Goal: Transaction & Acquisition: Purchase product/service

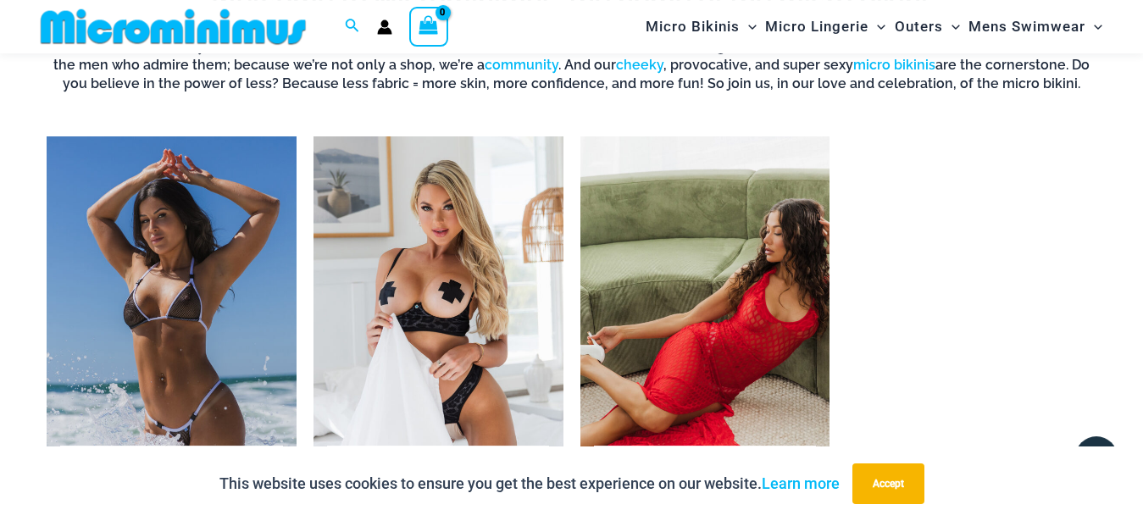
scroll to position [1198, 0]
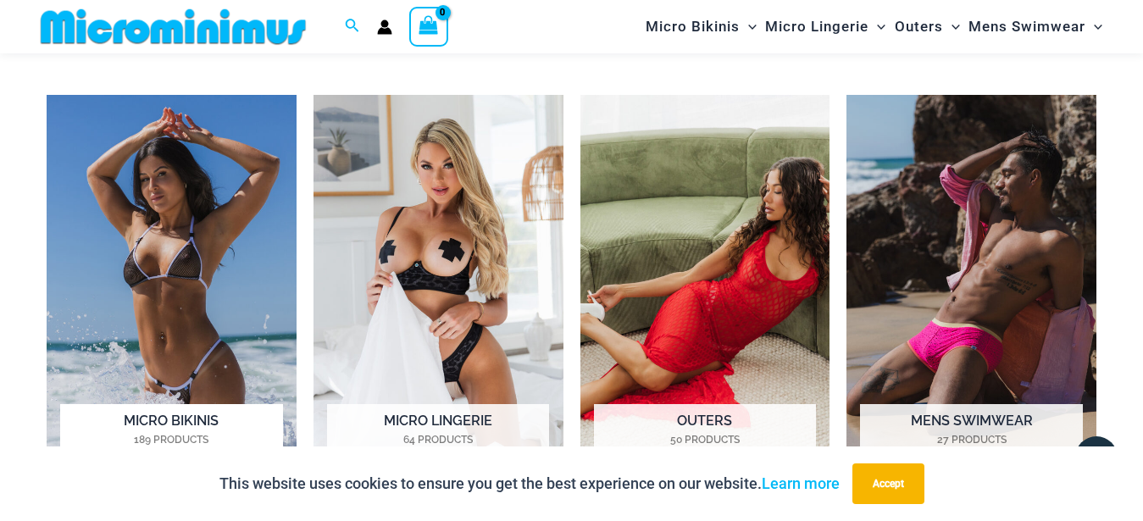
click at [198, 185] on img "Visit product category Micro Bikinis" at bounding box center [172, 288] width 250 height 387
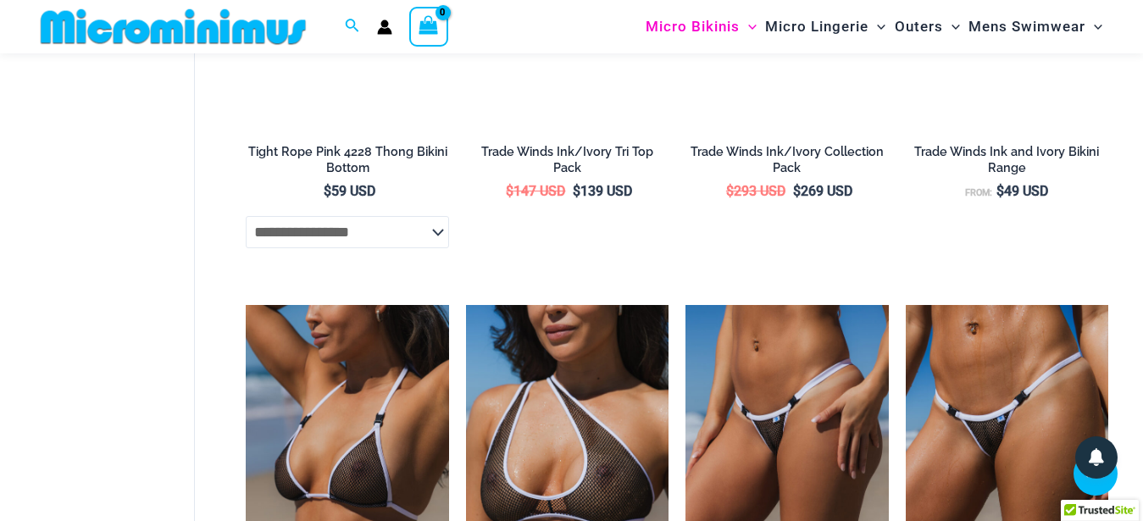
scroll to position [1455, 0]
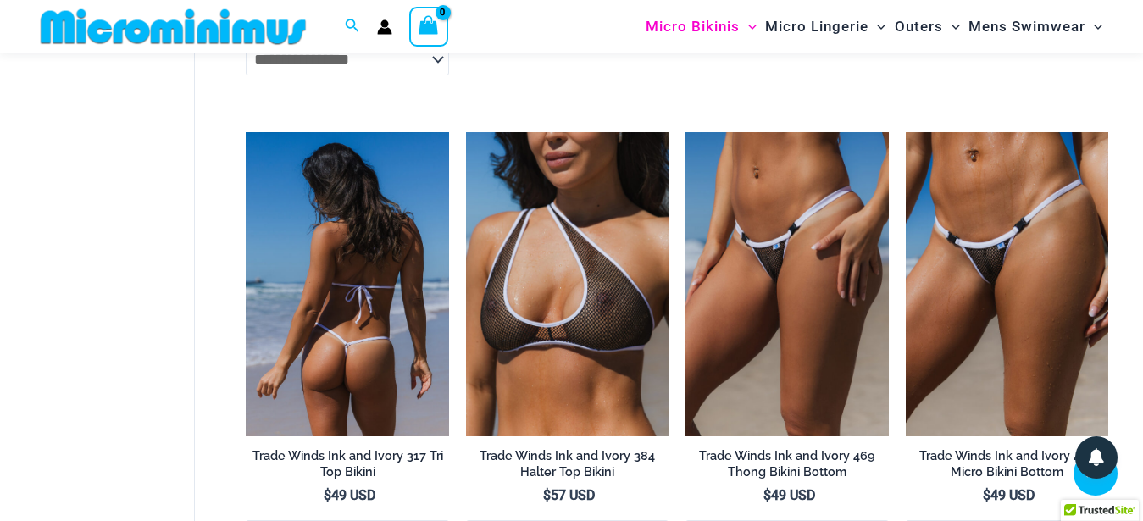
click at [433, 275] on img at bounding box center [347, 284] width 203 height 304
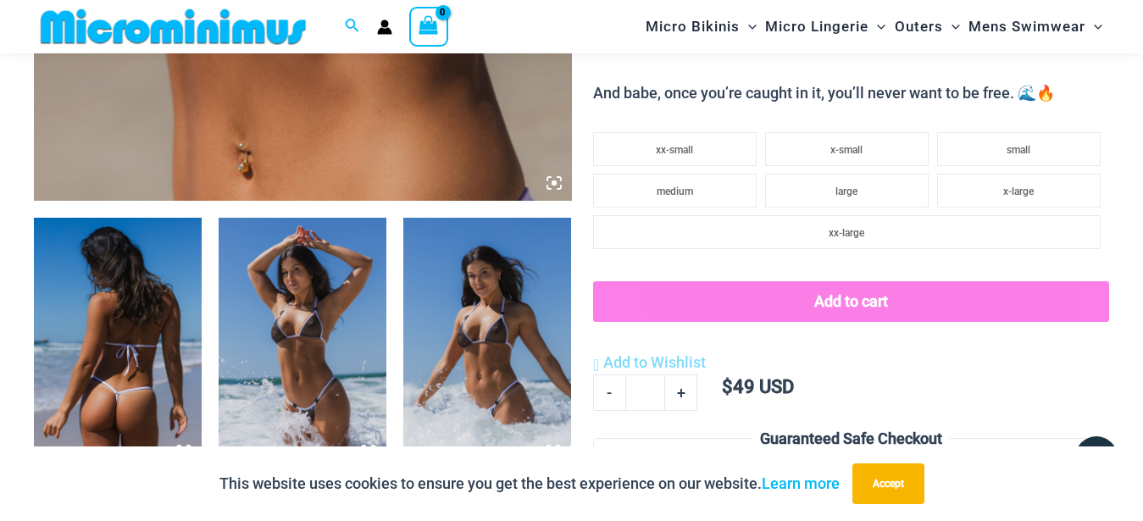
scroll to position [764, 0]
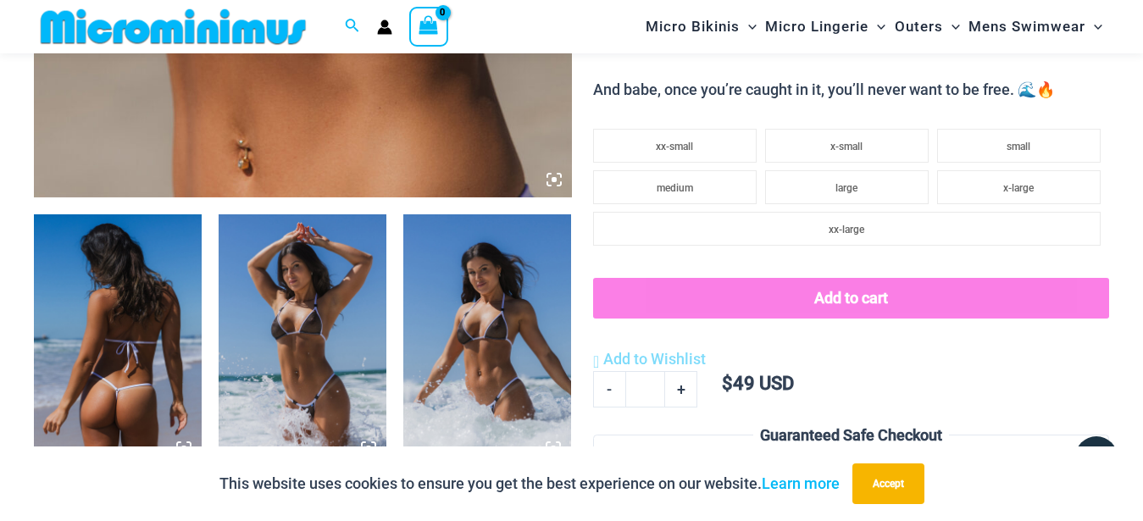
click at [500, 274] on img at bounding box center [487, 340] width 168 height 252
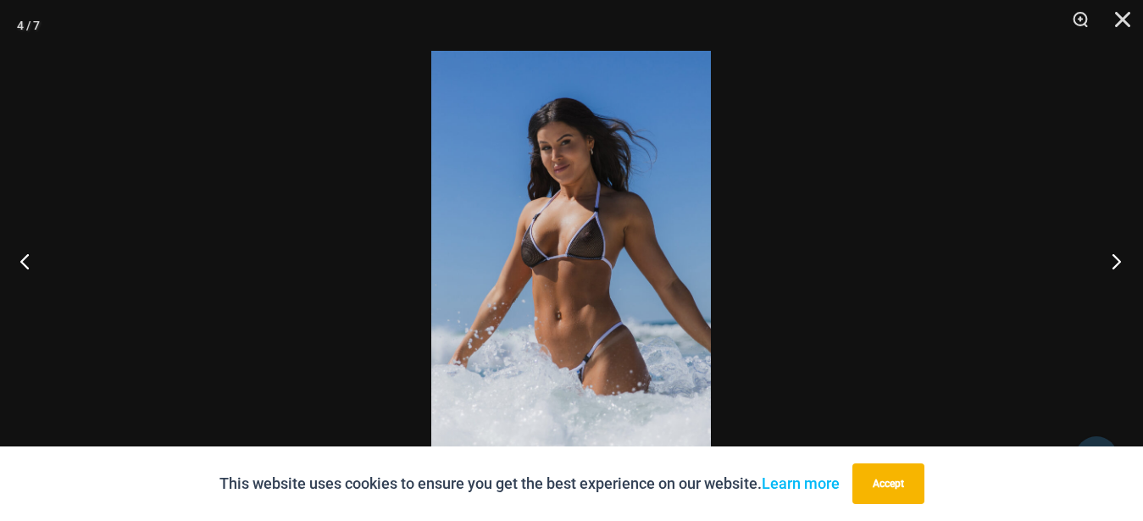
click at [1115, 267] on button "Next" at bounding box center [1112, 261] width 64 height 85
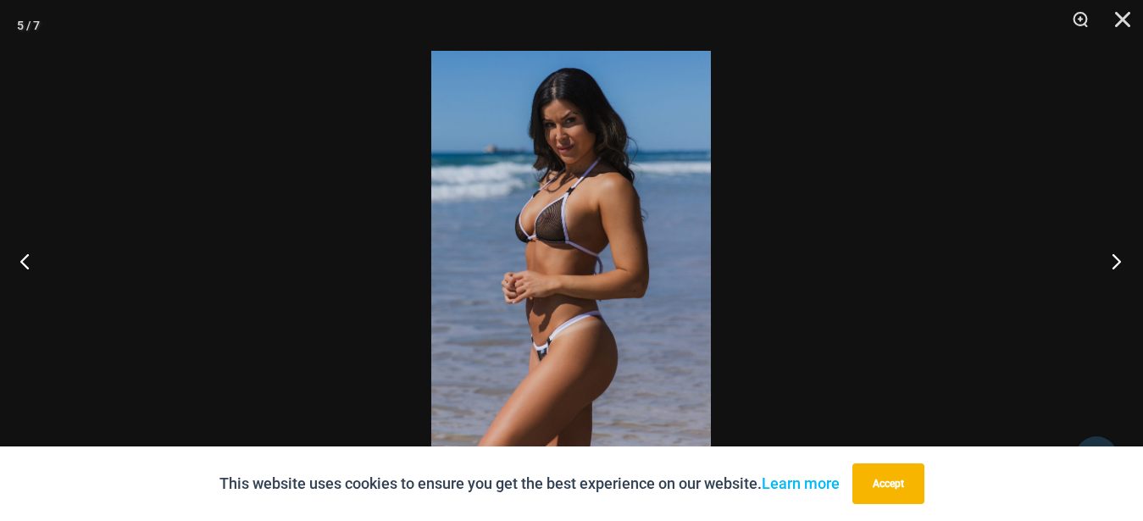
click at [1113, 269] on button "Next" at bounding box center [1112, 261] width 64 height 85
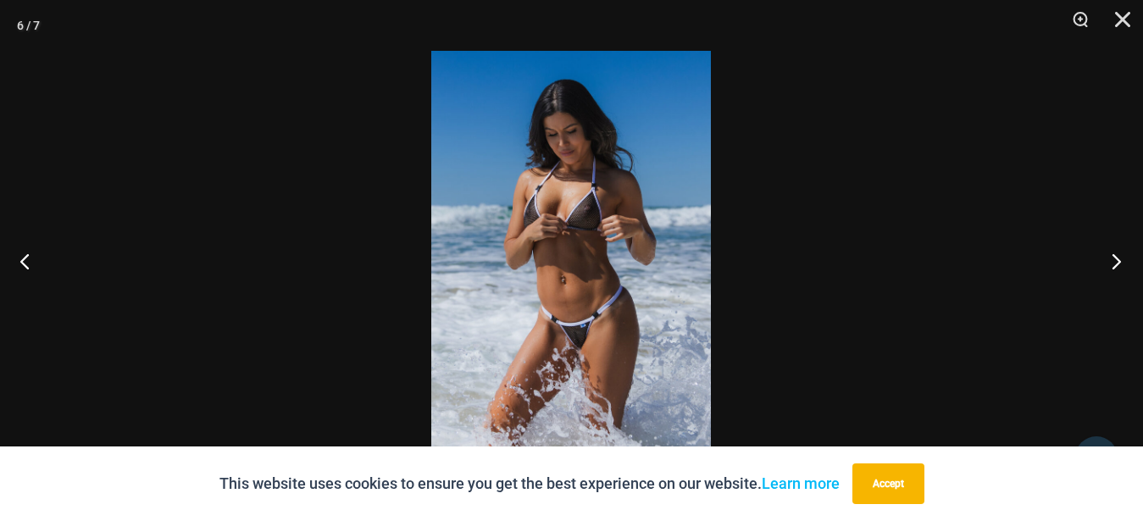
click at [1113, 269] on button "Next" at bounding box center [1112, 261] width 64 height 85
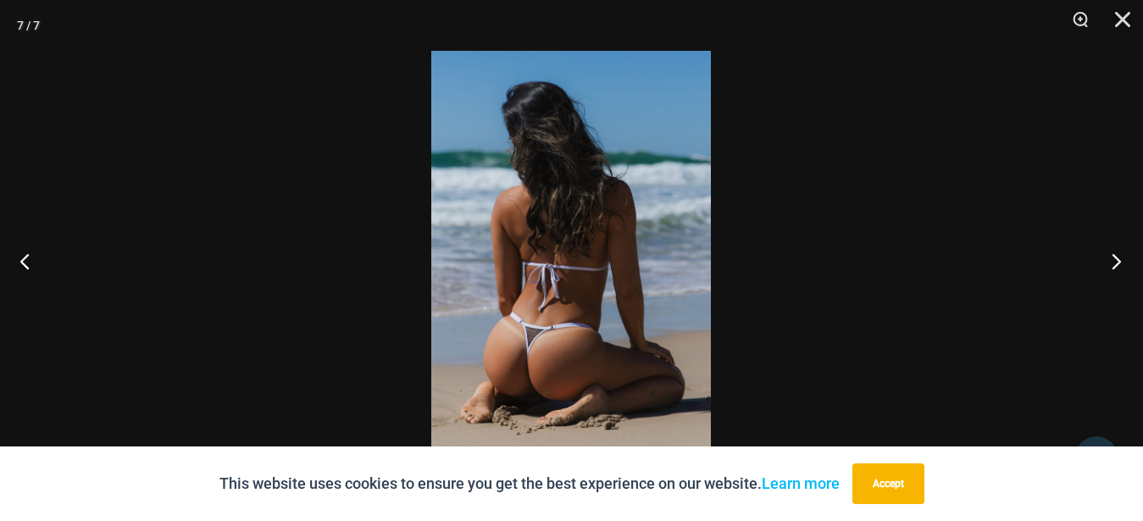
click at [1113, 269] on button "Next" at bounding box center [1112, 261] width 64 height 85
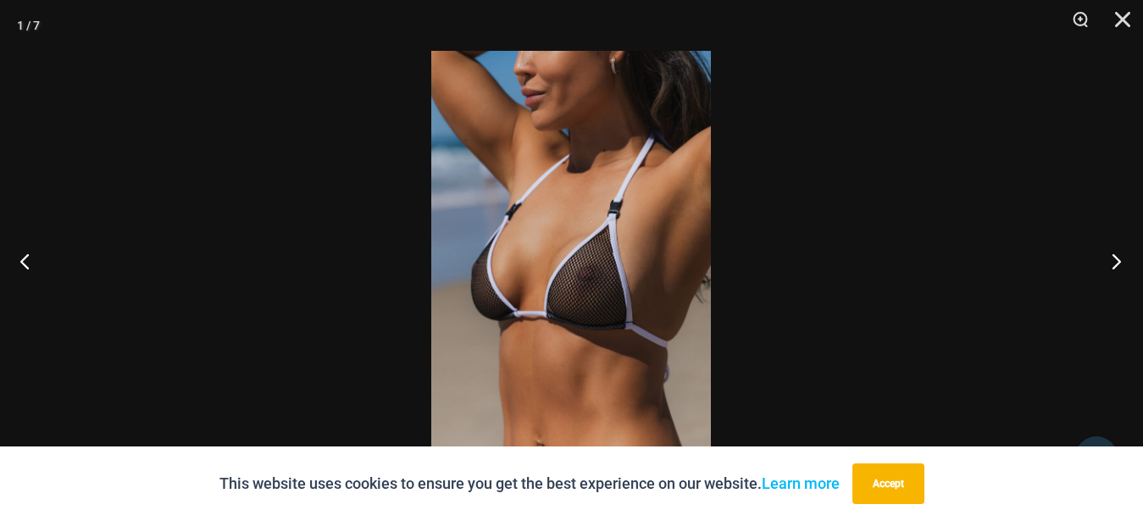
click at [1113, 269] on button "Next" at bounding box center [1112, 261] width 64 height 85
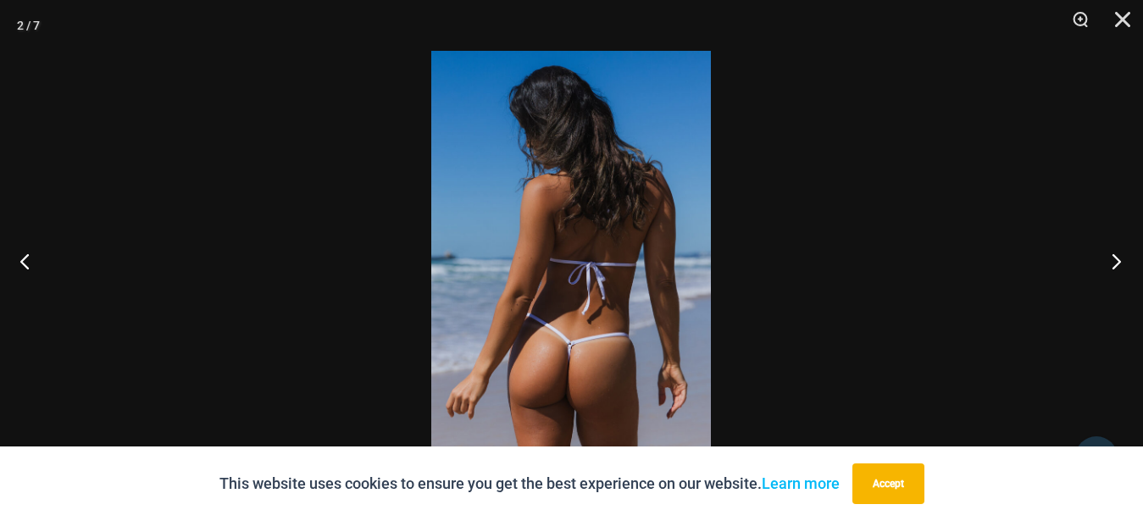
click at [1112, 269] on button "Next" at bounding box center [1112, 261] width 64 height 85
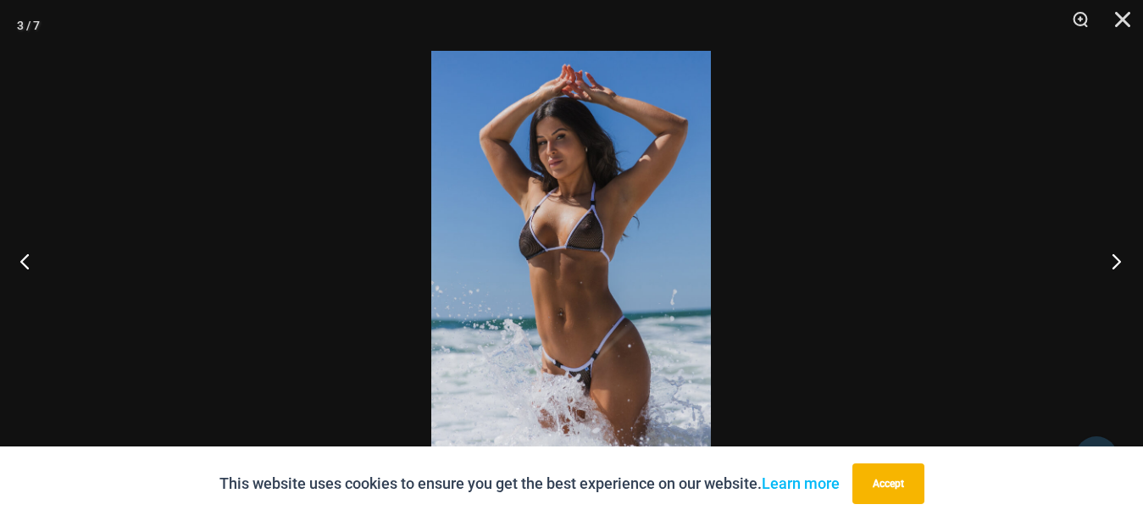
click at [1111, 270] on button "Next" at bounding box center [1112, 261] width 64 height 85
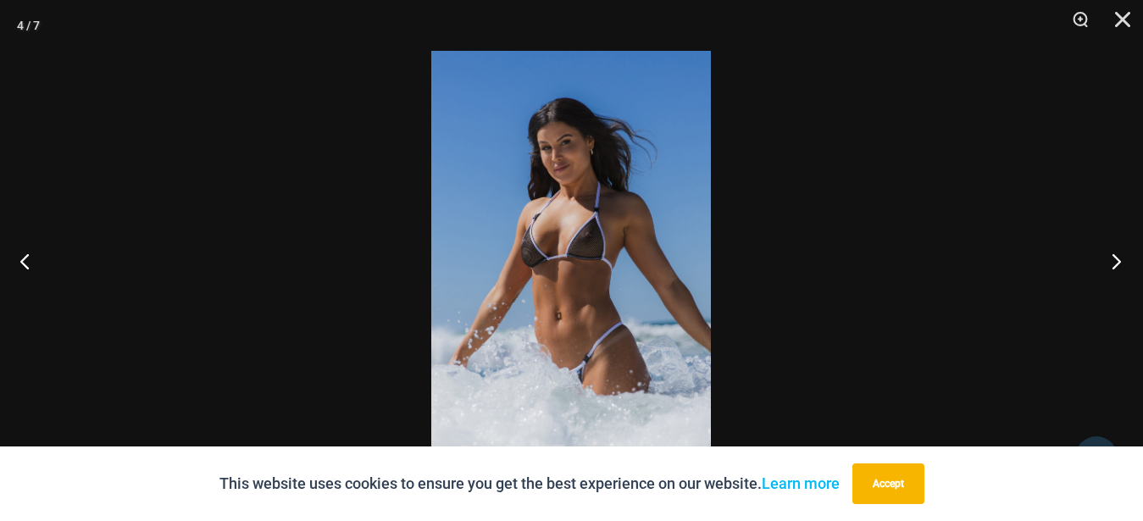
click at [1109, 270] on button "Next" at bounding box center [1112, 261] width 64 height 85
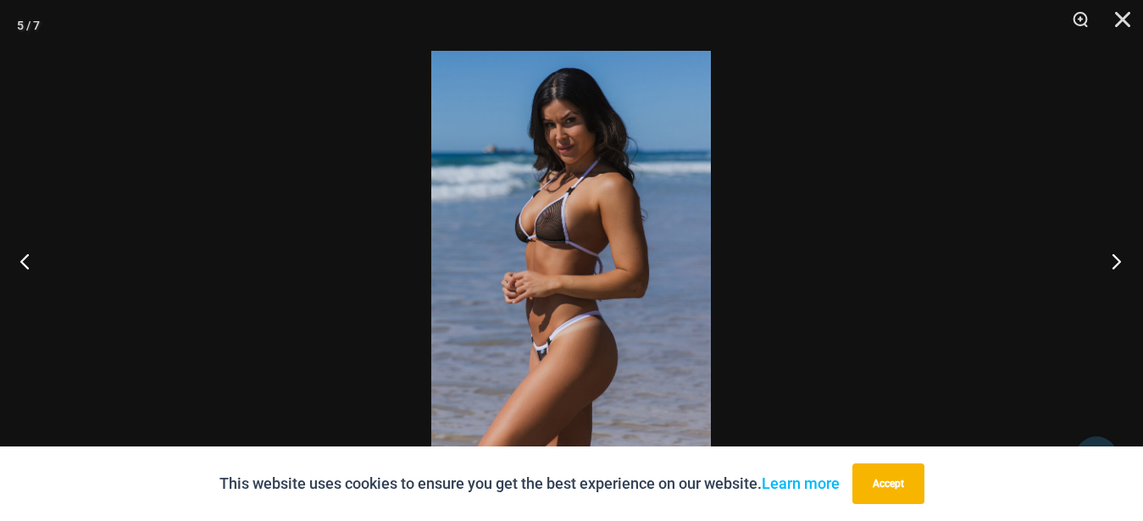
click at [1109, 270] on button "Next" at bounding box center [1112, 261] width 64 height 85
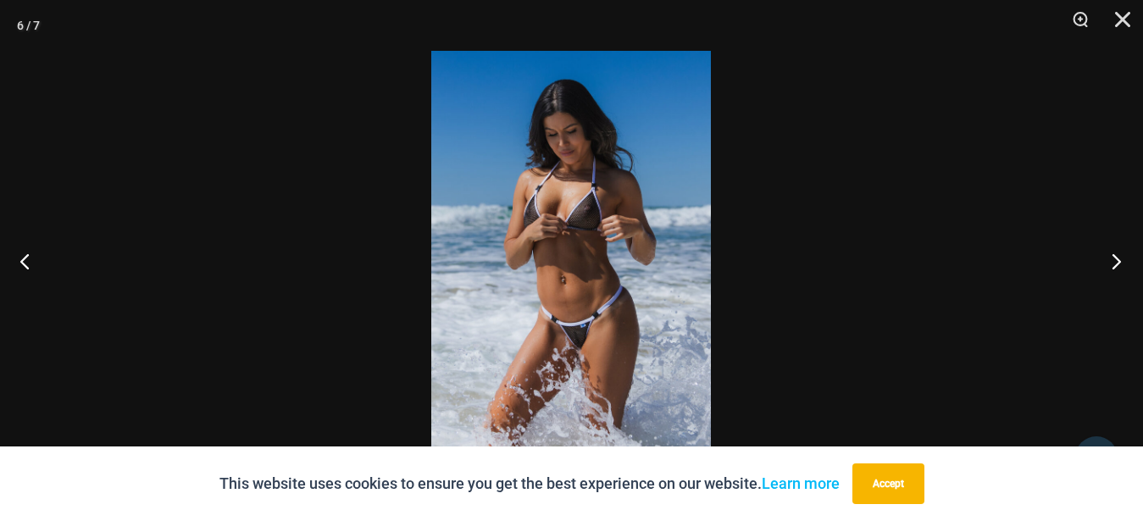
click at [1109, 270] on button "Next" at bounding box center [1112, 261] width 64 height 85
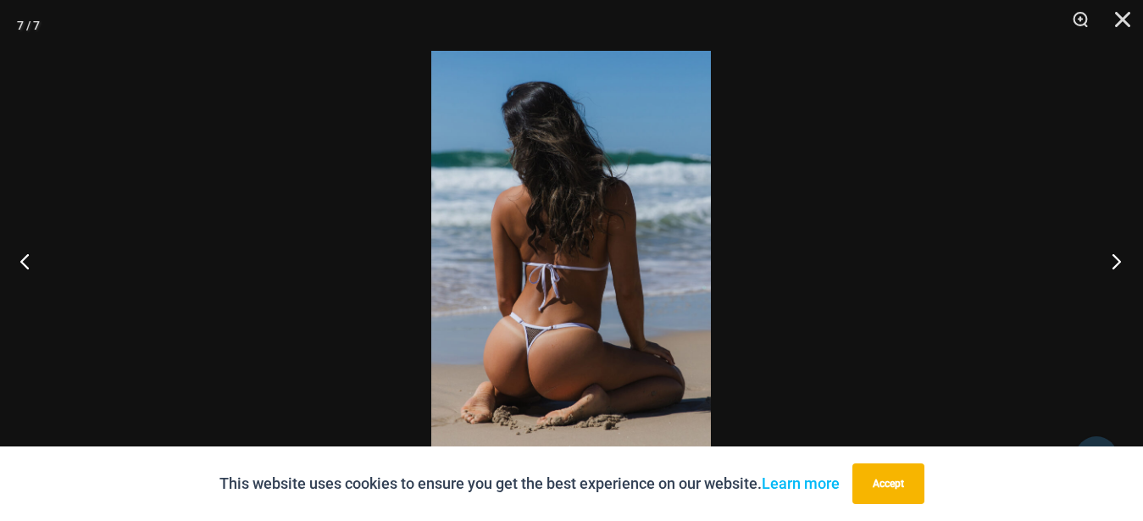
click at [1109, 270] on button "Next" at bounding box center [1112, 261] width 64 height 85
